Goal: Information Seeking & Learning: Learn about a topic

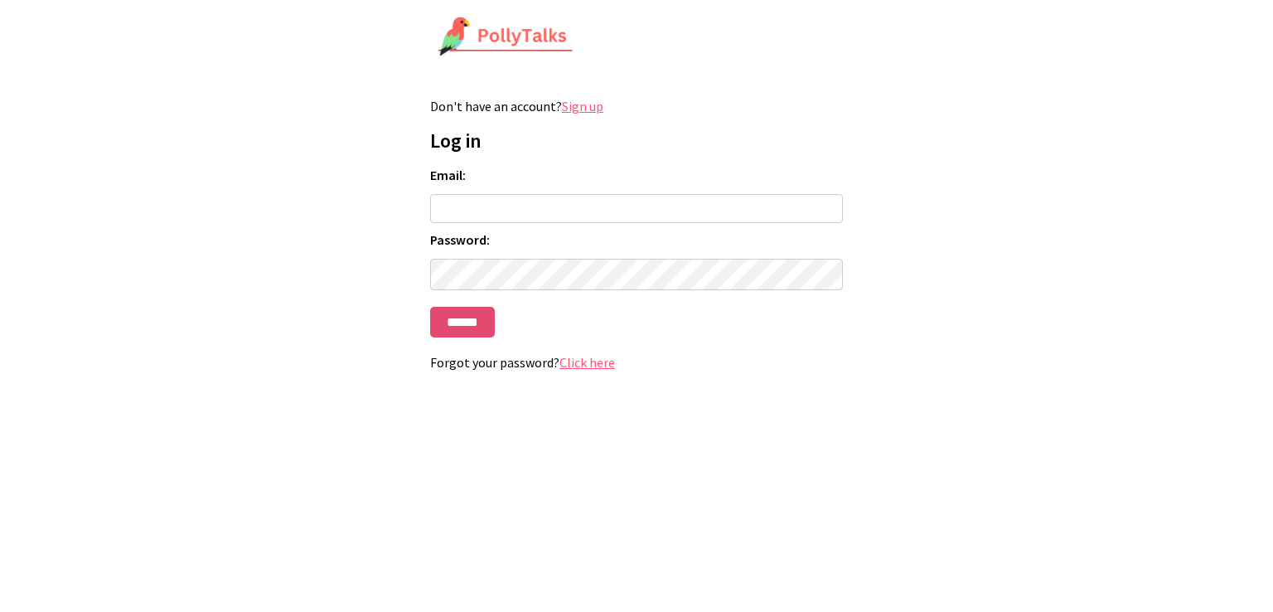
type input "**********"
click at [474, 329] on input "******" at bounding box center [462, 322] width 65 height 31
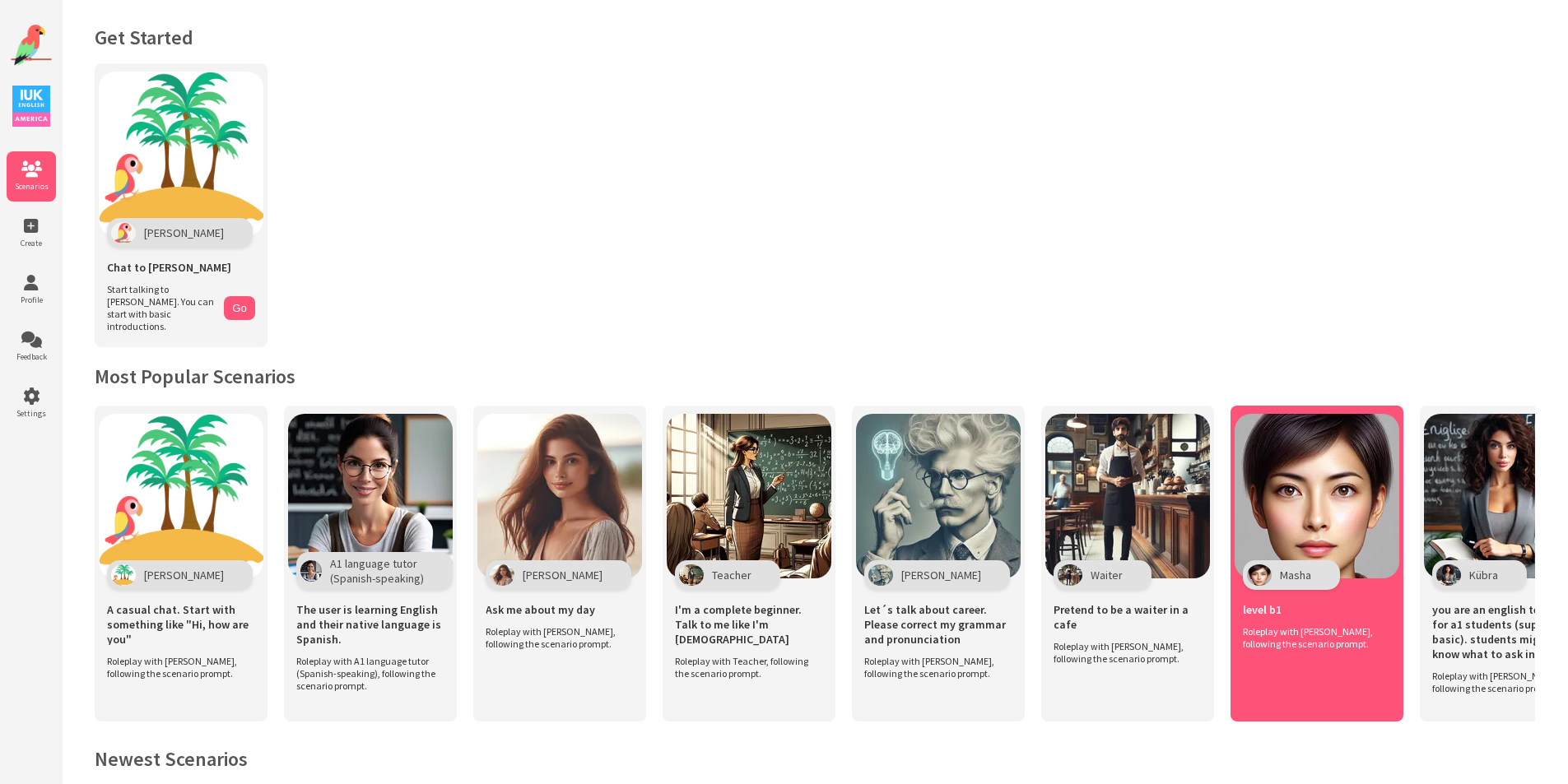
click at [1263, 476] on img at bounding box center [1317, 496] width 165 height 165
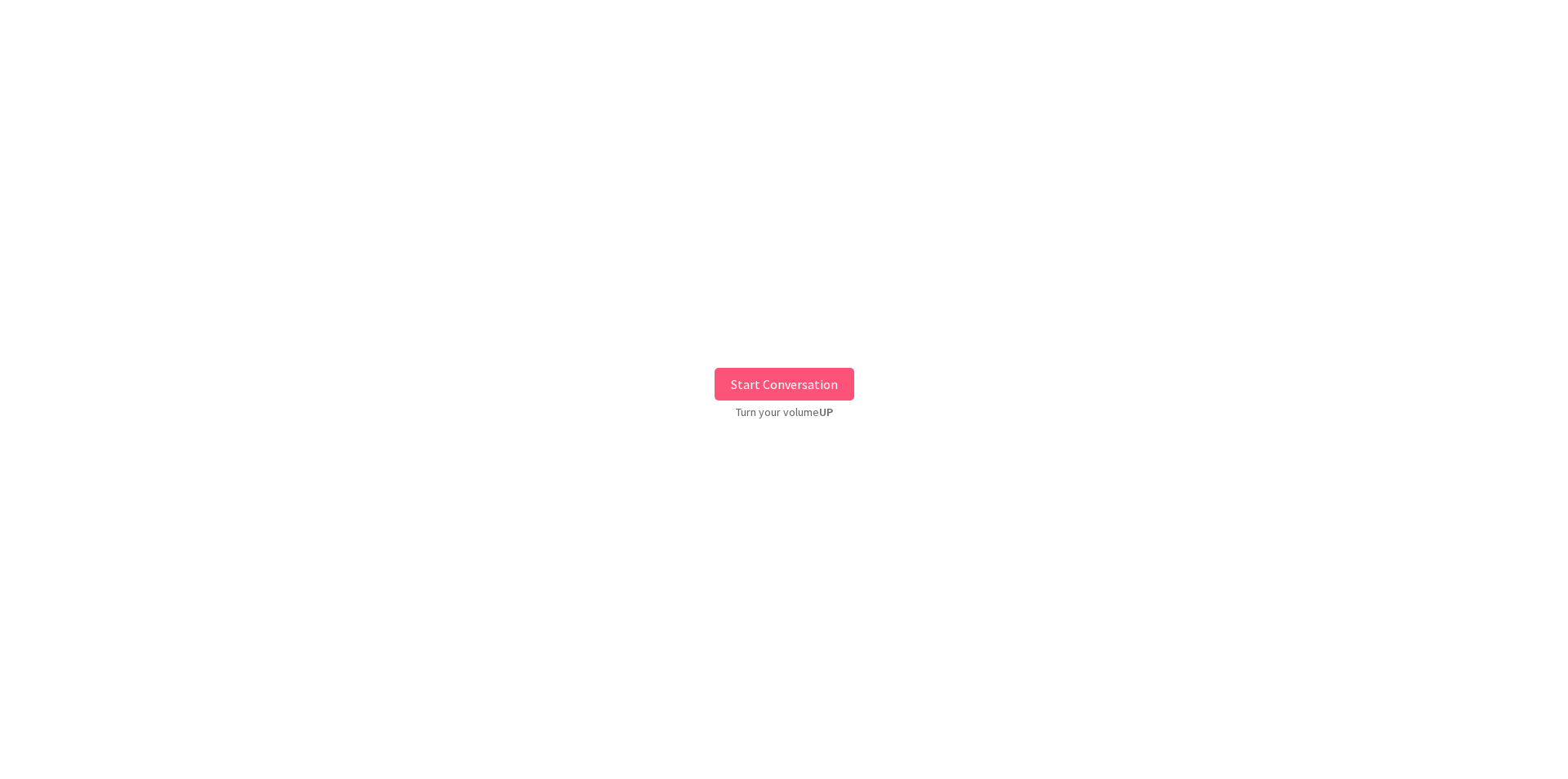
click at [782, 375] on button "Start Conversation" at bounding box center [784, 384] width 140 height 33
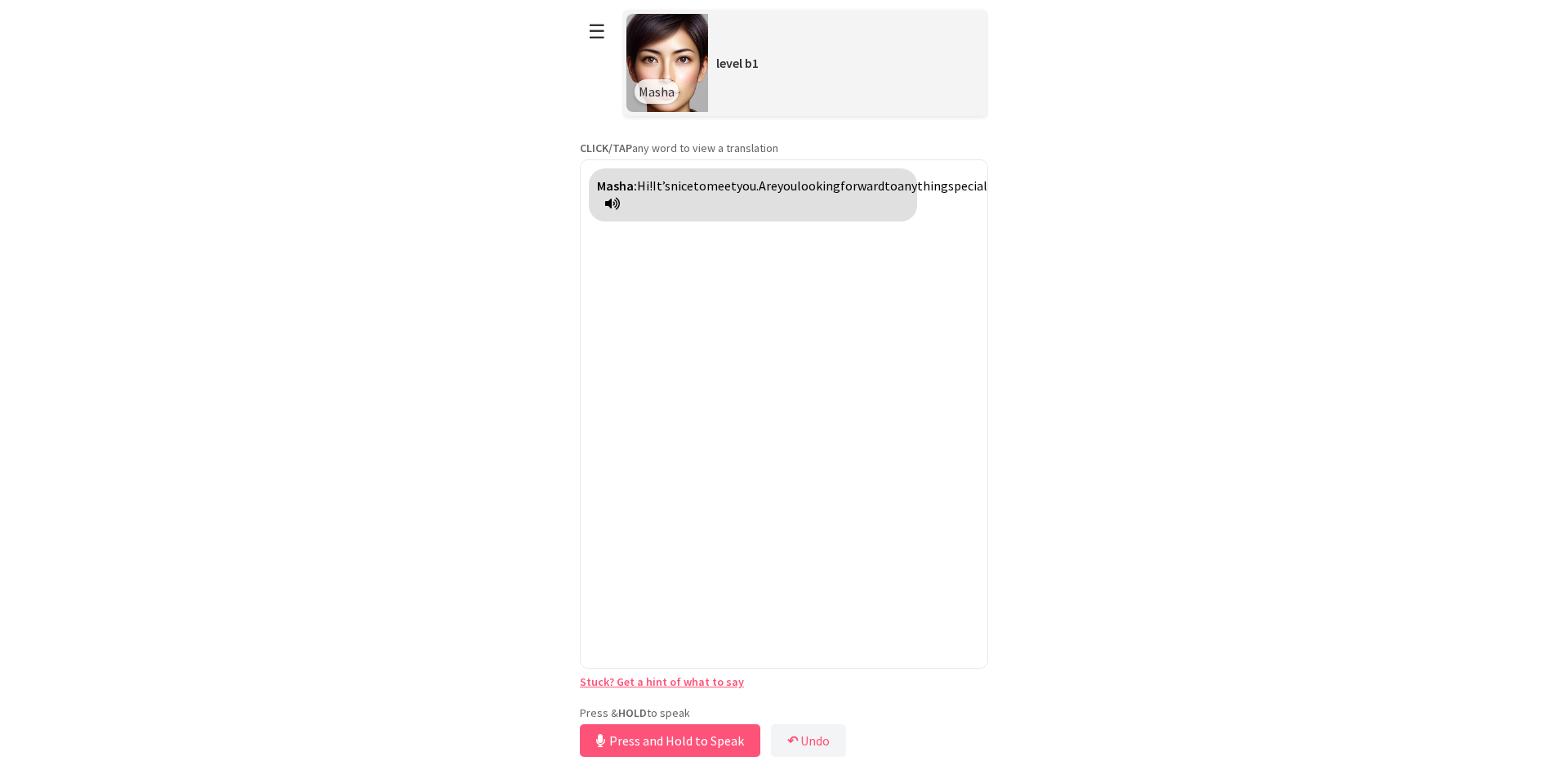
click at [747, 700] on div "**********" at bounding box center [784, 381] width 408 height 761
click at [732, 733] on button "Release to Stop Speaking" at bounding box center [668, 740] width 175 height 33
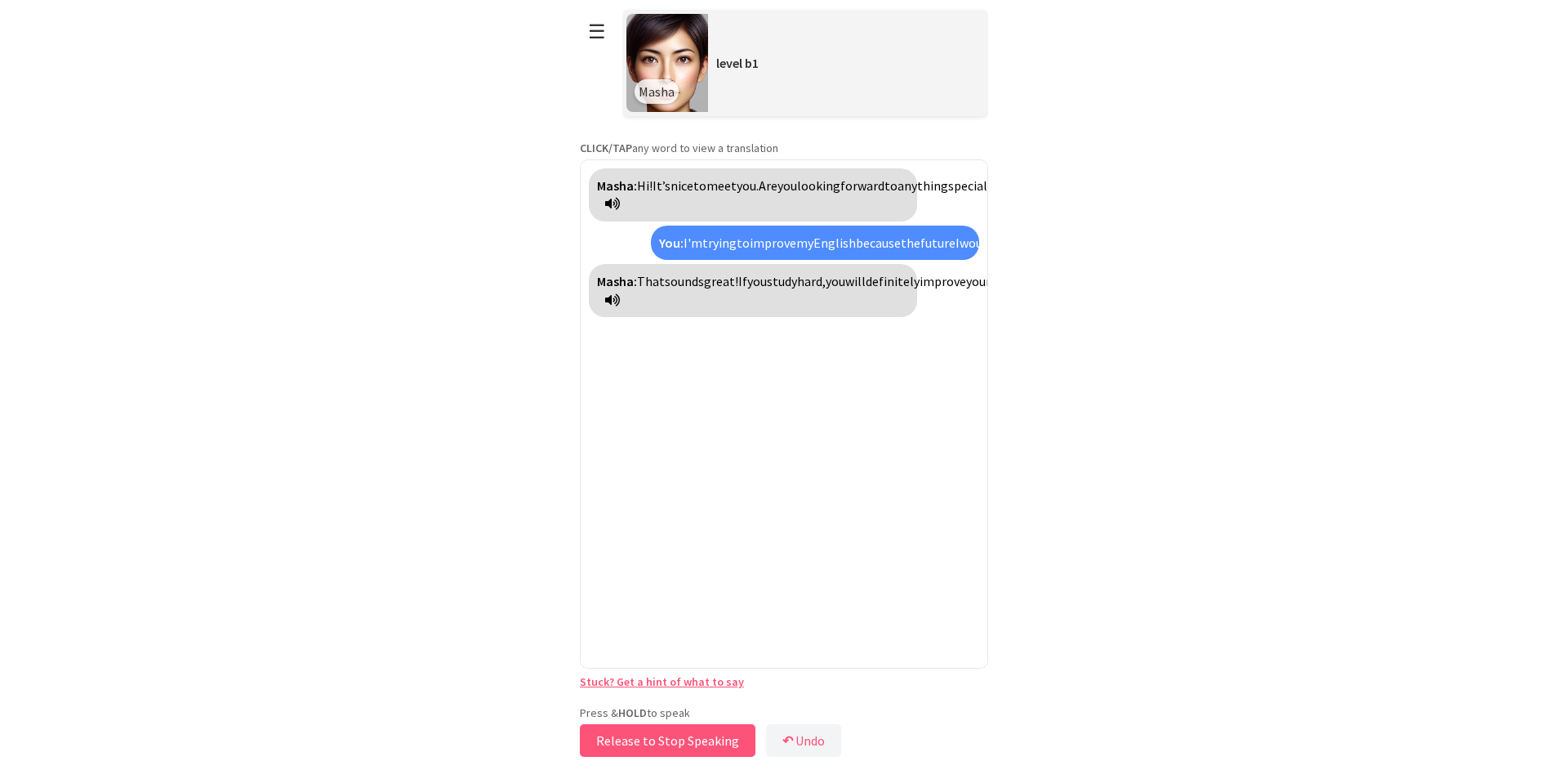
click at [699, 733] on button "Release to Stop Speaking" at bounding box center [668, 740] width 175 height 33
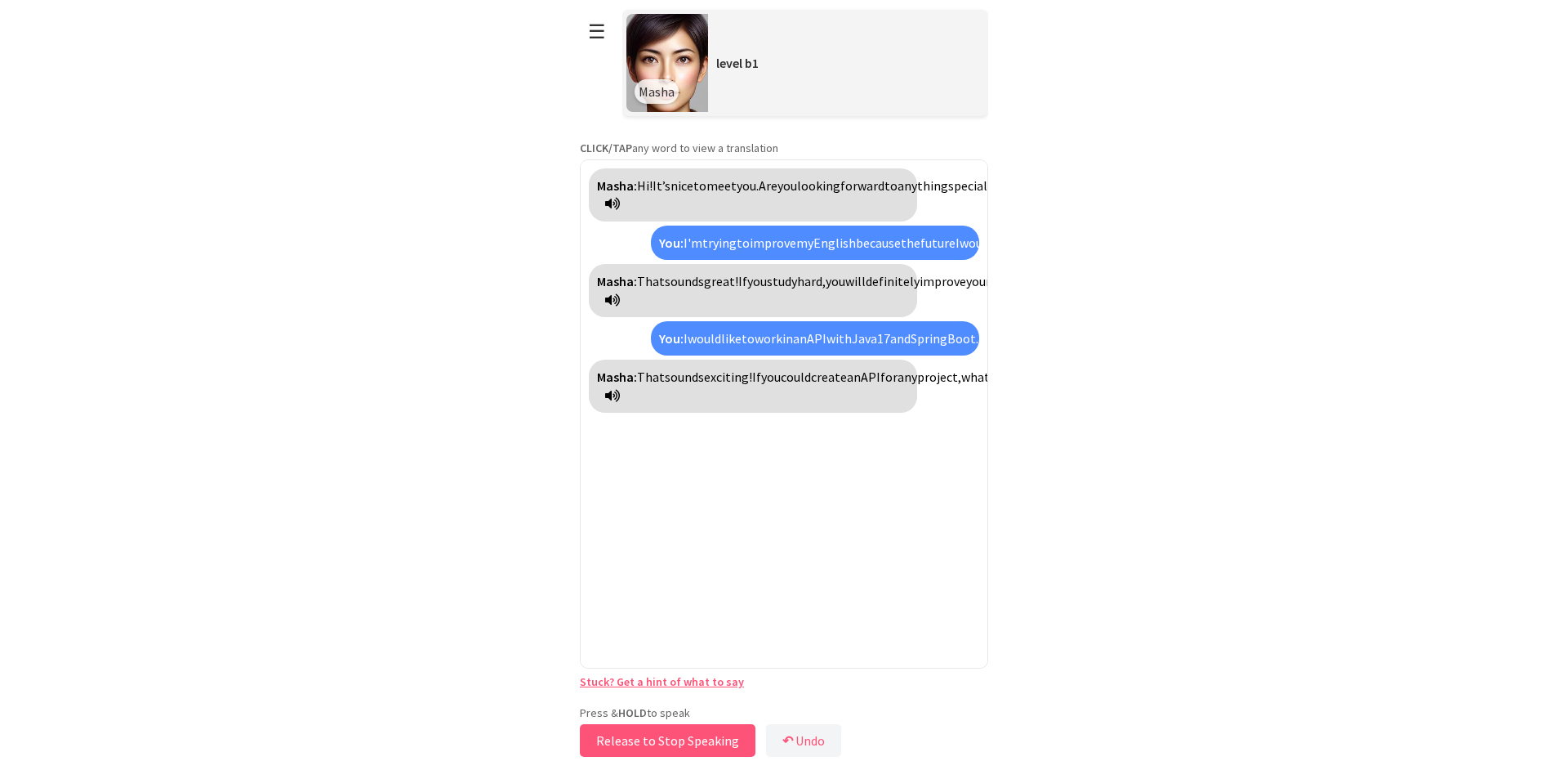
drag, startPoint x: 729, startPoint y: 730, endPoint x: 721, endPoint y: 733, distance: 8.5
click at [721, 733] on button "Release to Stop Speaking" at bounding box center [668, 740] width 175 height 33
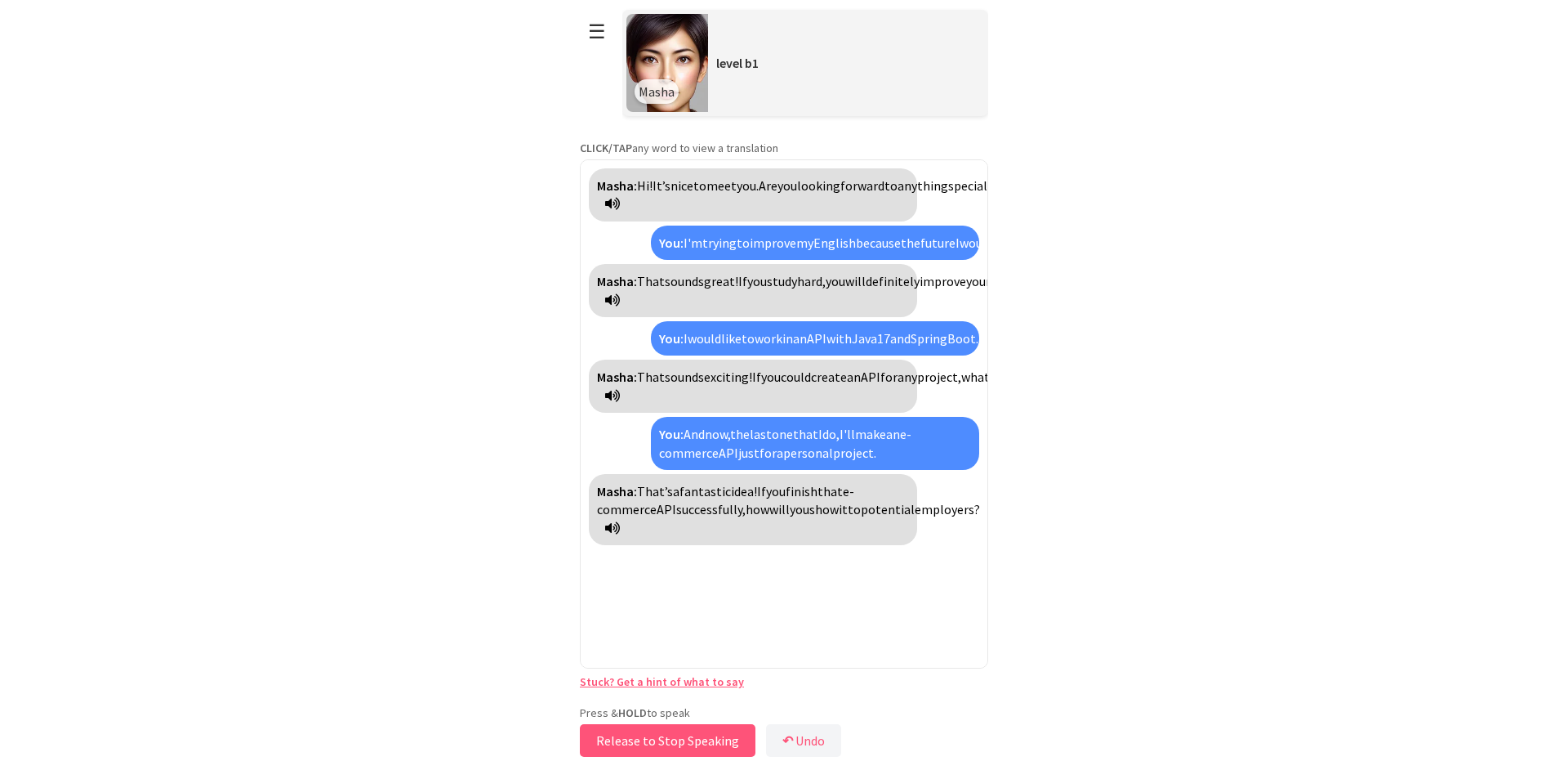
click at [613, 734] on button "Release to Stop Speaking" at bounding box center [668, 740] width 175 height 33
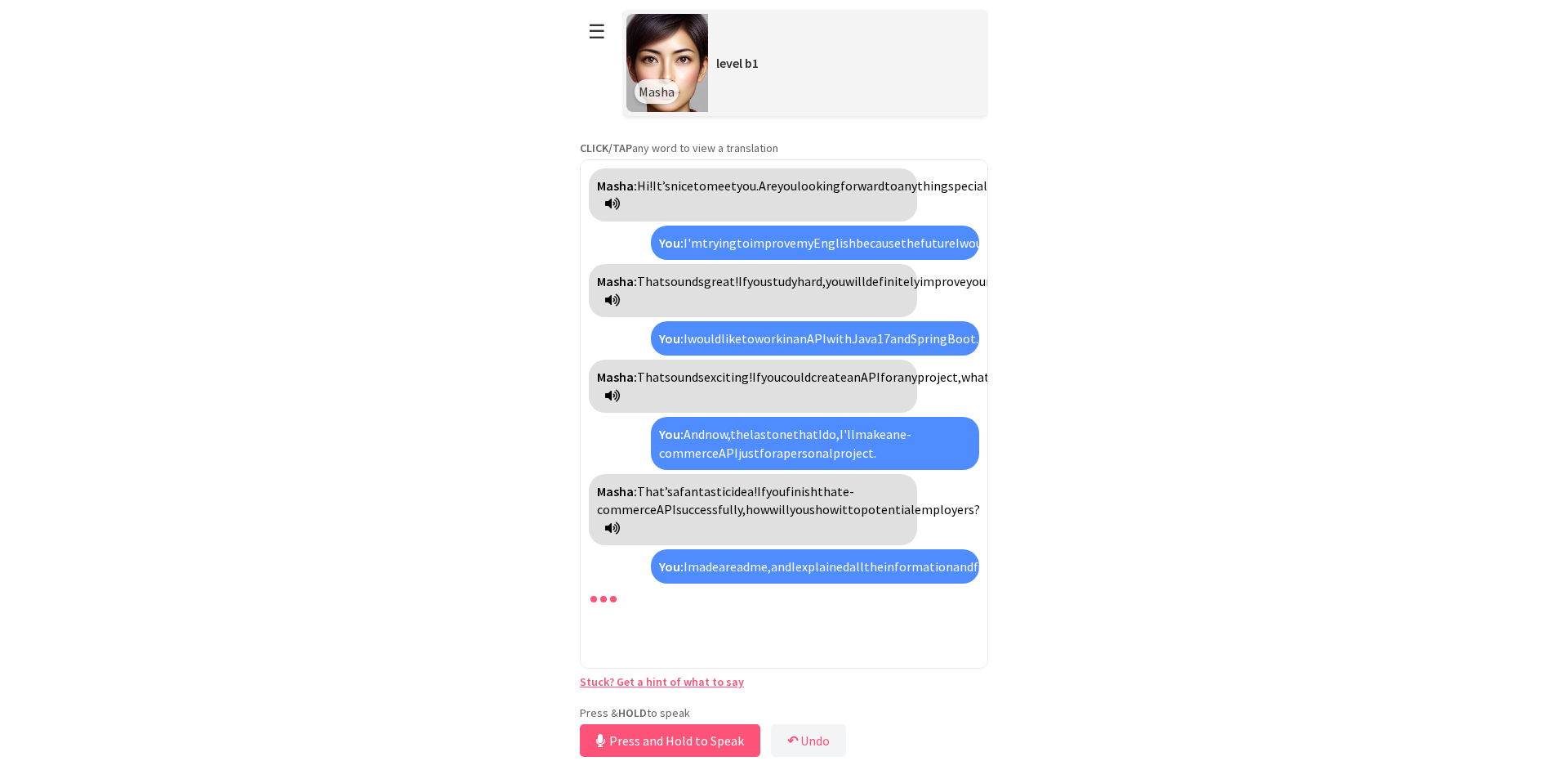
scroll to position [142, 0]
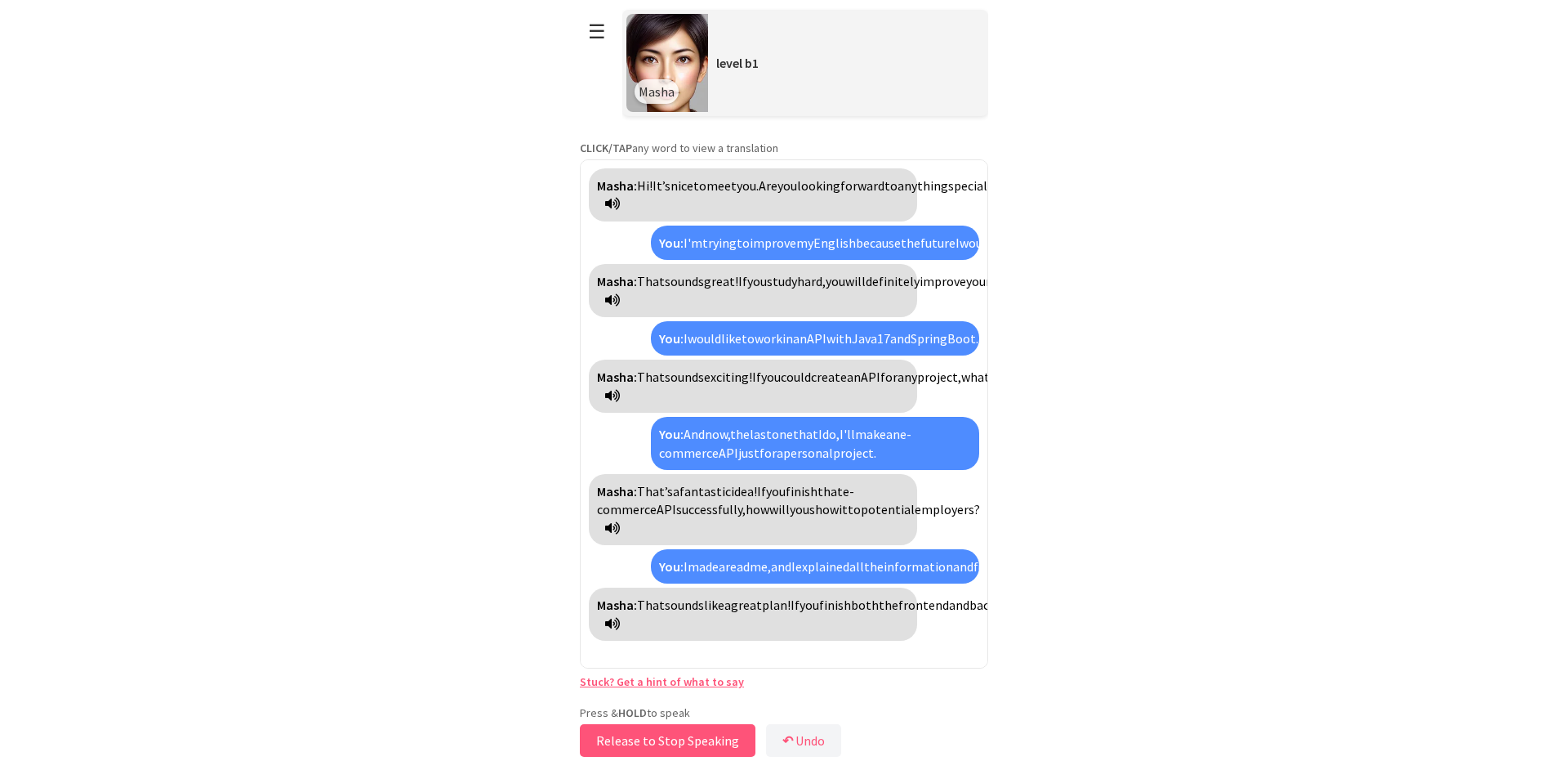
click at [705, 745] on button "Release to Stop Speaking" at bounding box center [668, 740] width 175 height 33
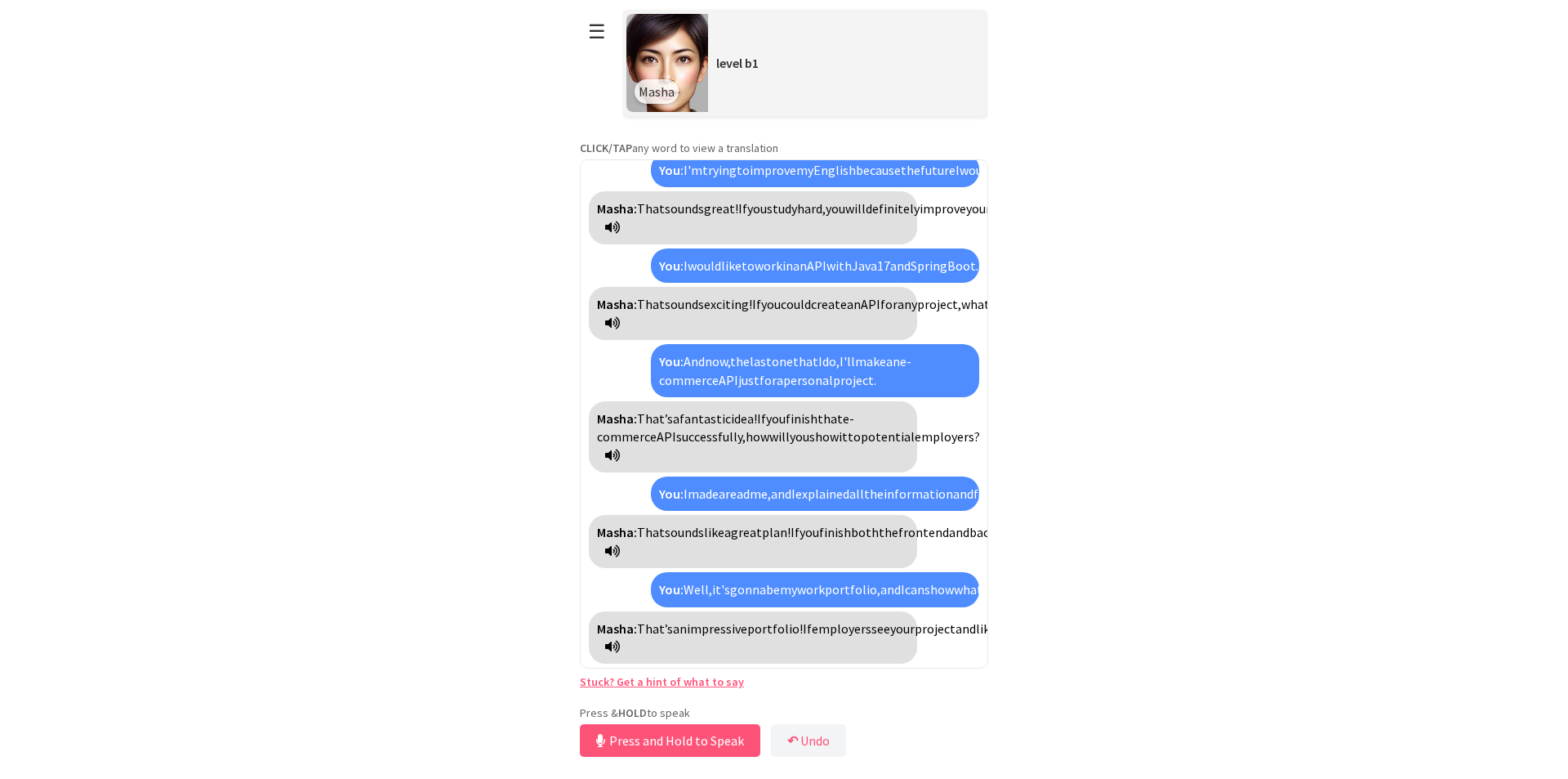
scroll to position [329, 0]
drag, startPoint x: 760, startPoint y: 648, endPoint x: 588, endPoint y: 611, distance: 175.9
click at [588, 611] on div "Masha: Hi! It’s nice to meet you. Are you looking forward to anything special i…" at bounding box center [784, 414] width 408 height 509
copy div "Masha: That’s an impressive portfolio! If employers see your project and like i…"
click at [698, 730] on button "Release to Stop Speaking" at bounding box center [668, 740] width 175 height 33
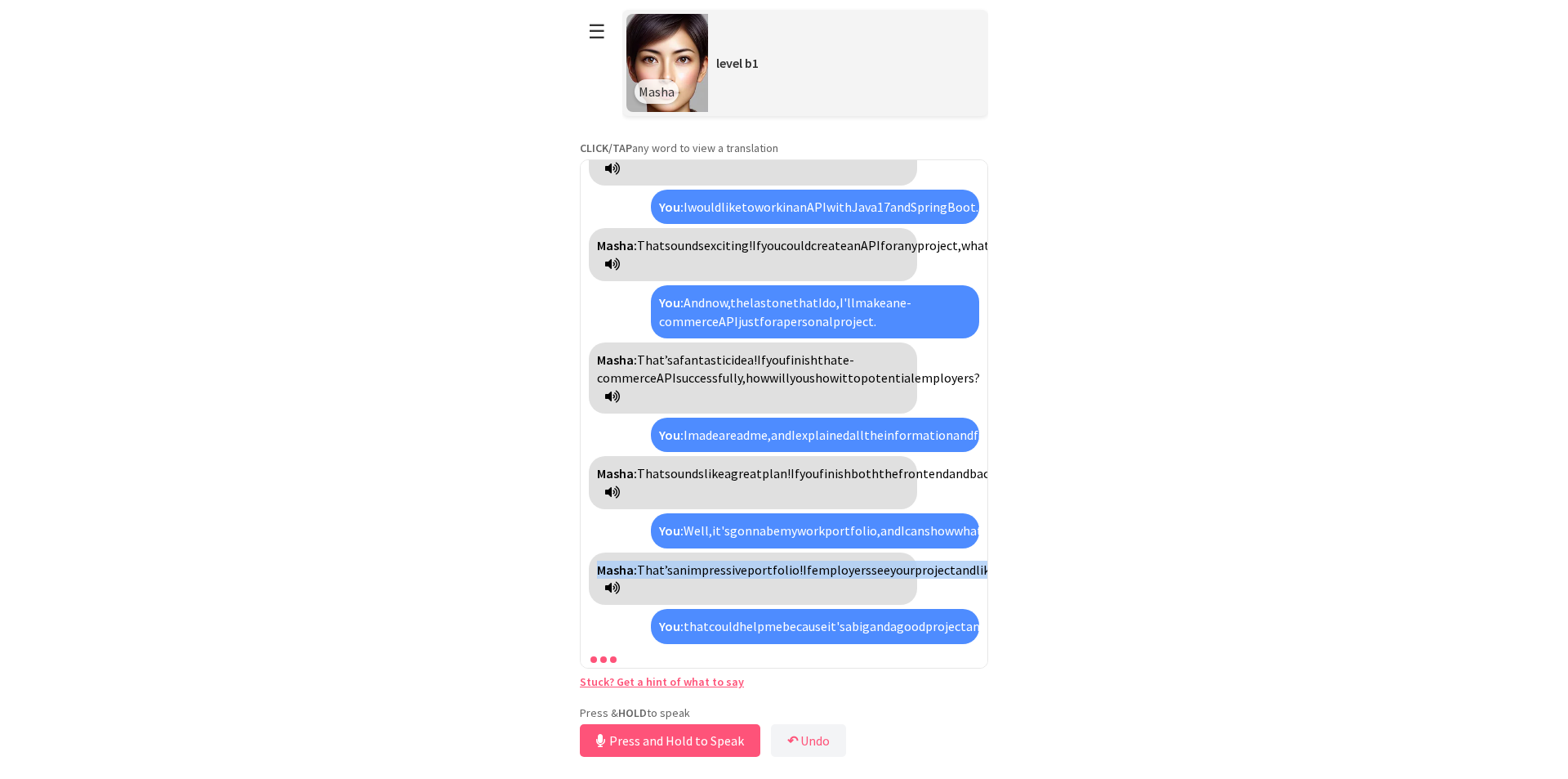
scroll to position [645, 0]
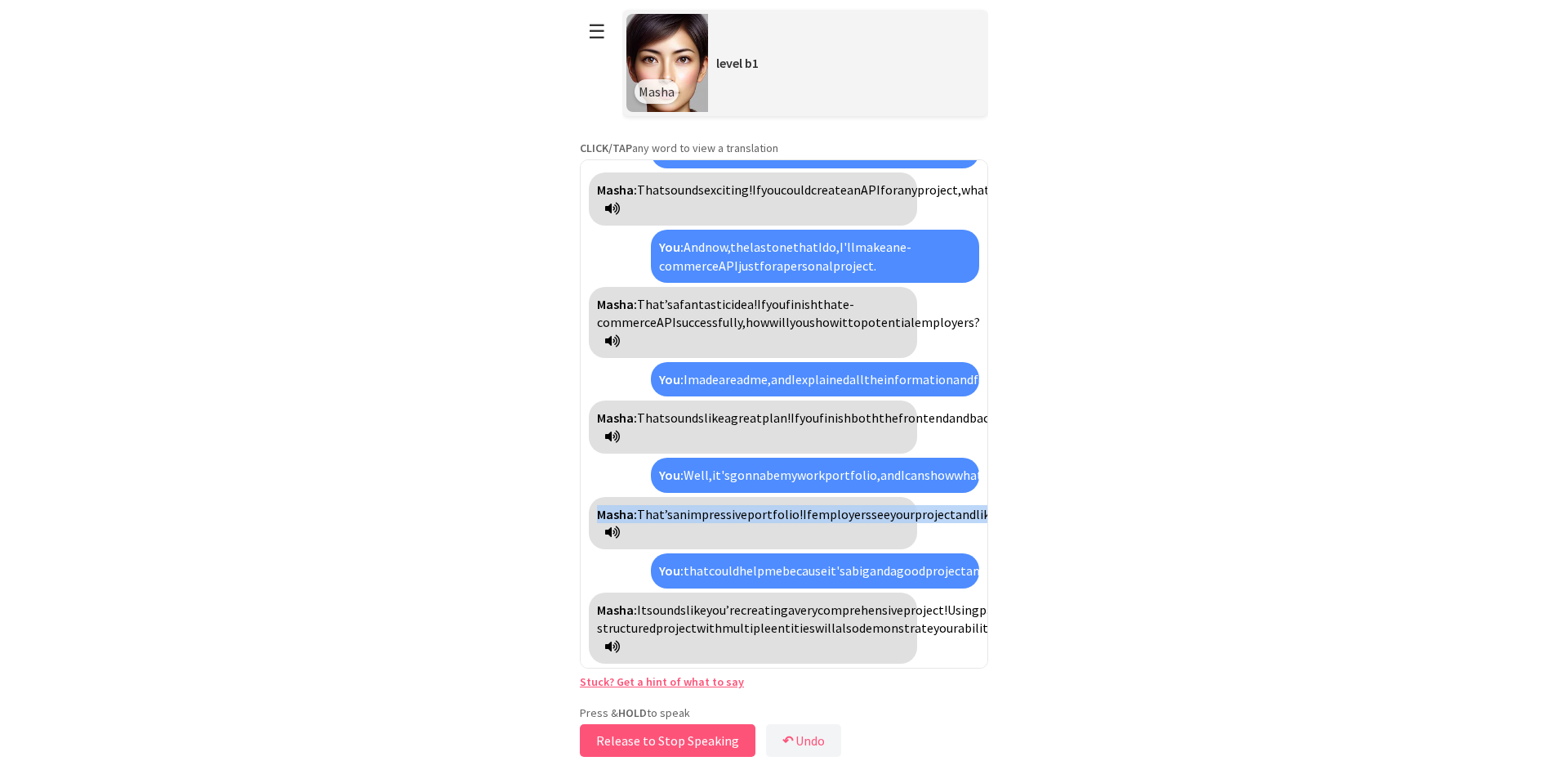
drag, startPoint x: 670, startPoint y: 736, endPoint x: 680, endPoint y: 738, distance: 10.2
click at [678, 737] on button "Release to Stop Speaking" at bounding box center [668, 740] width 175 height 33
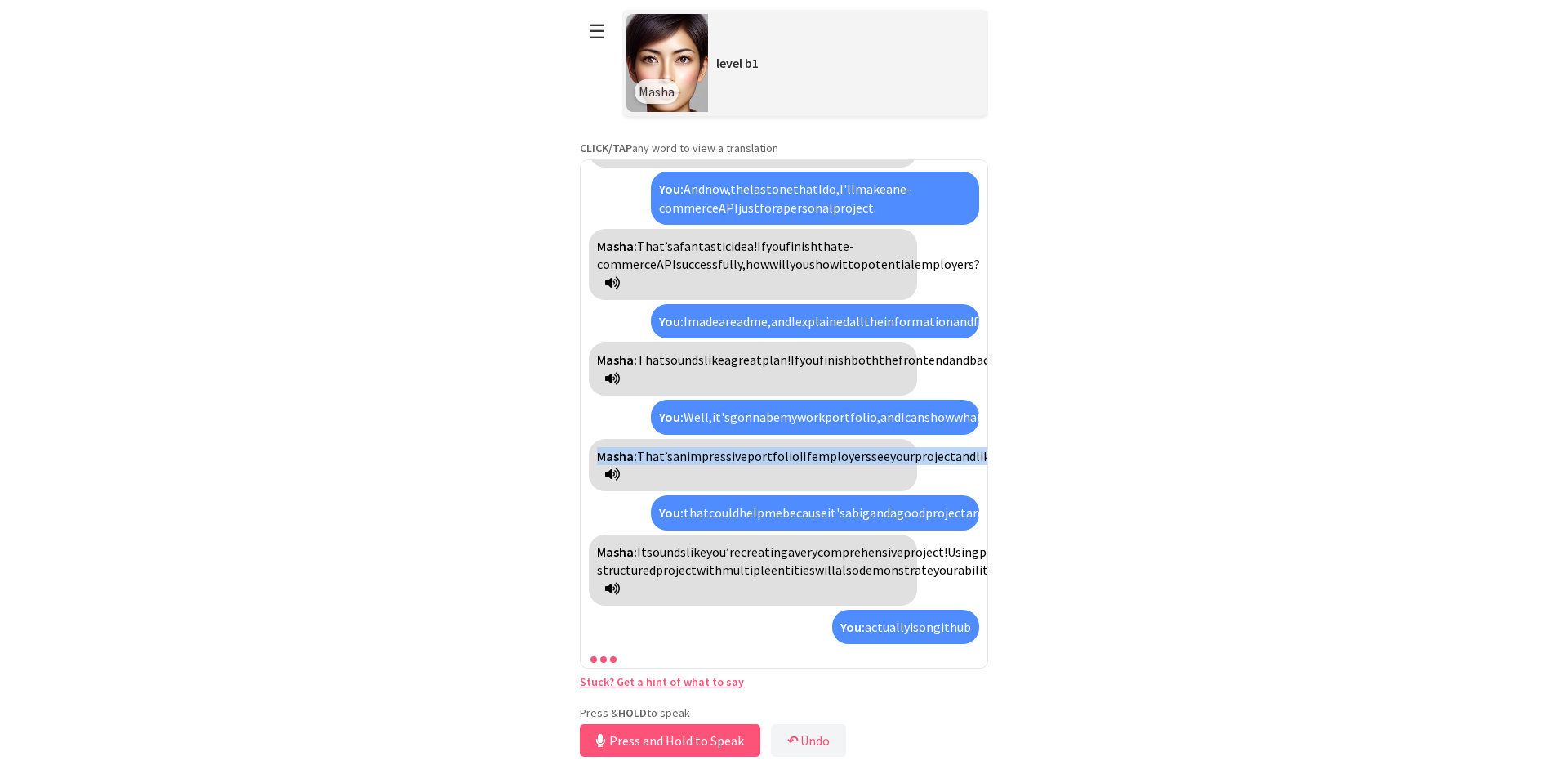
scroll to position [1015, 0]
